Goal: Task Accomplishment & Management: Use online tool/utility

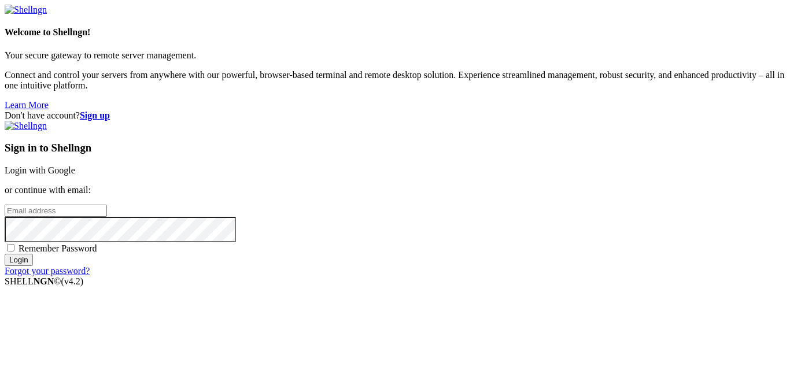
click at [75, 165] on link "Login with Google" at bounding box center [40, 170] width 71 height 10
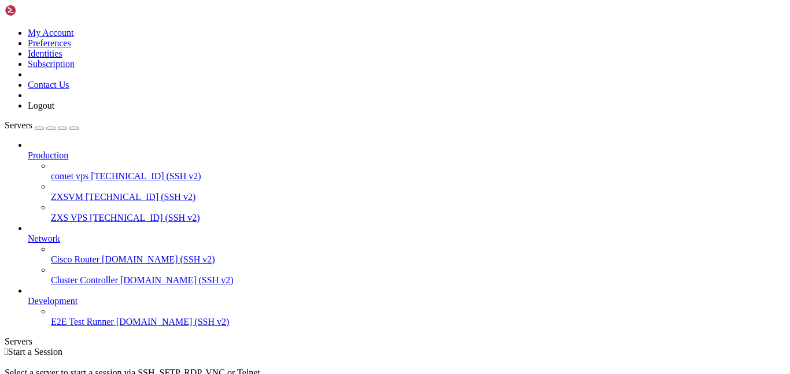
click at [86, 192] on span "[TECHNICAL_ID] (SSH v2)" at bounding box center [141, 197] width 110 height 10
click at [199, 367] on div "" at bounding box center [406, 372] width 757 height 10
click at [51, 192] on icon at bounding box center [51, 192] width 0 height 0
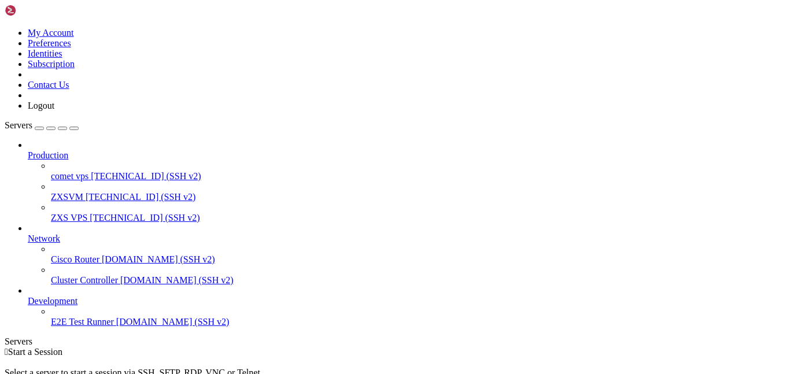
click at [51, 192] on icon at bounding box center [51, 192] width 0 height 0
drag, startPoint x: 204, startPoint y: 793, endPoint x: 10, endPoint y: 756, distance: 197.1
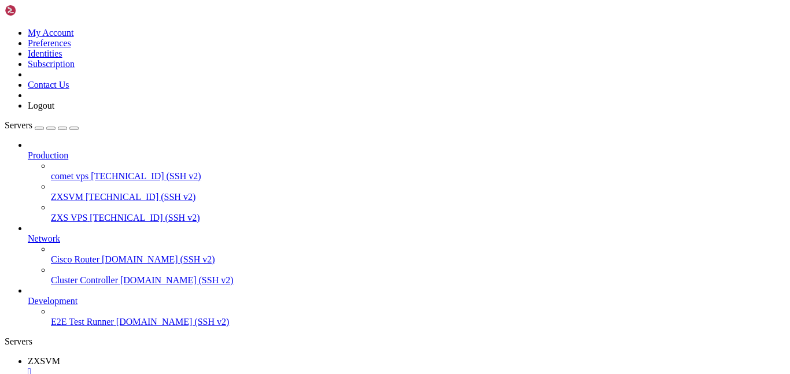
drag, startPoint x: 183, startPoint y: 844, endPoint x: 9, endPoint y: 767, distance: 190.2
drag, startPoint x: 198, startPoint y: 835, endPoint x: 10, endPoint y: 789, distance: 192.8
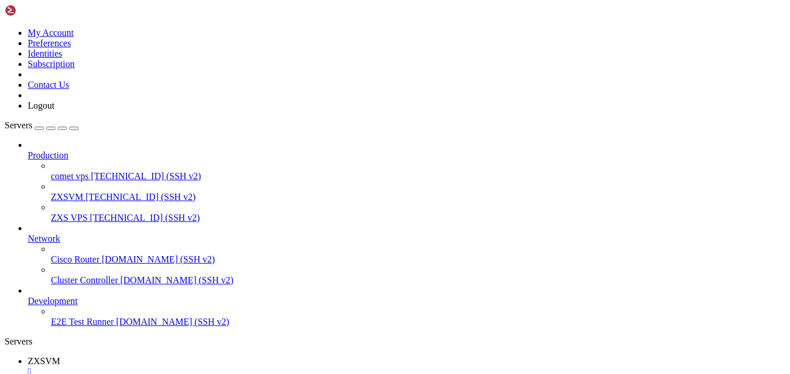
drag, startPoint x: 180, startPoint y: 843, endPoint x: 9, endPoint y: 791, distance: 179.2
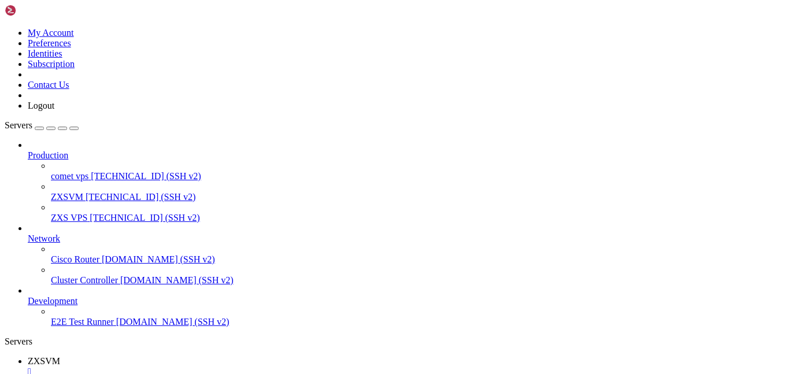
scroll to position [385, 0]
